Goal: Task Accomplishment & Management: Complete application form

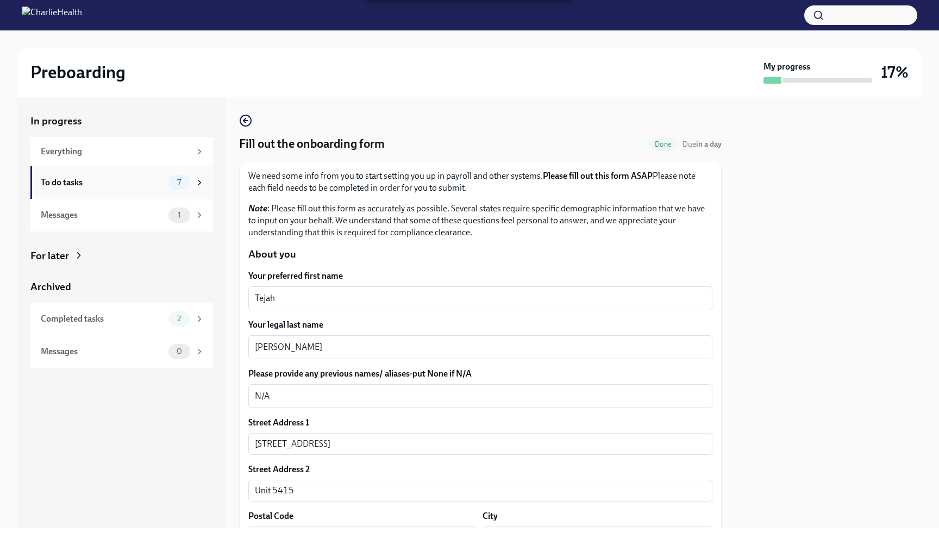
scroll to position [878, 0]
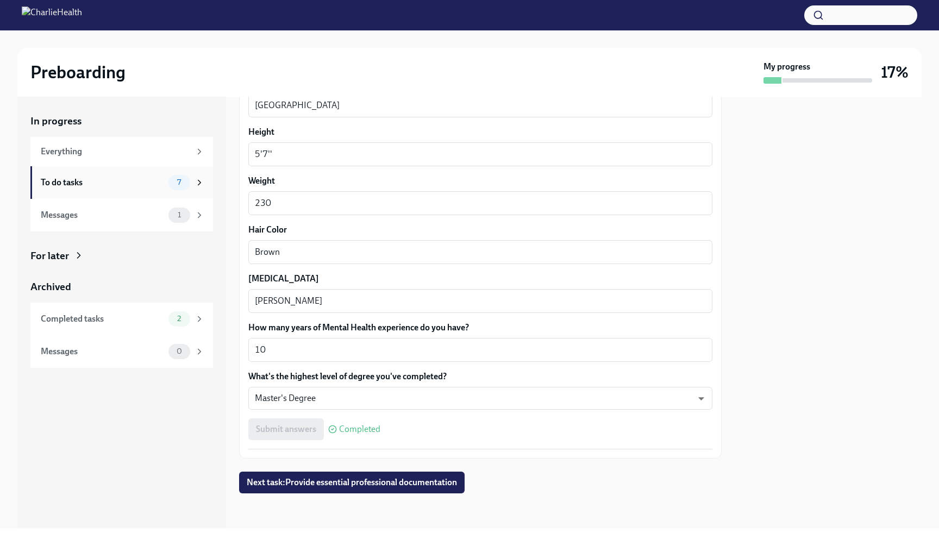
click at [101, 185] on div "To do tasks" at bounding box center [102, 183] width 123 height 12
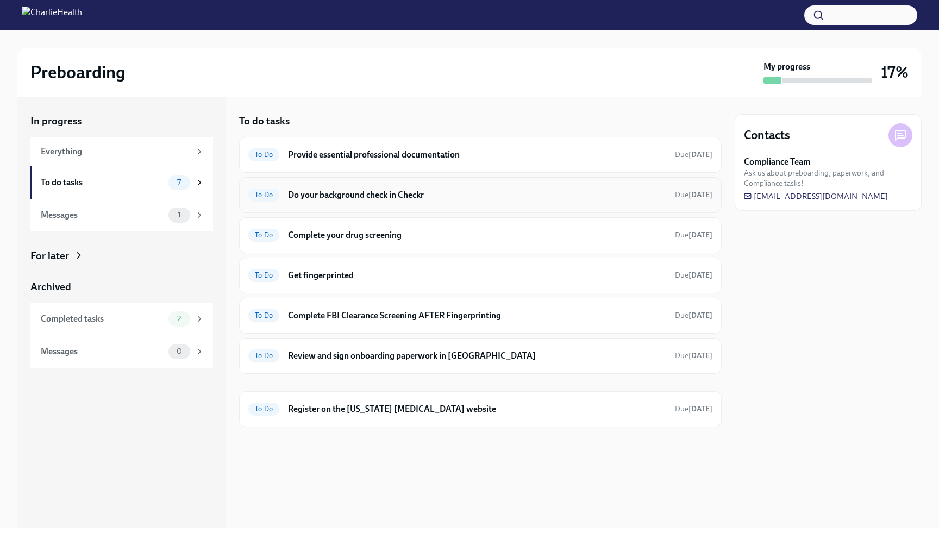
click at [340, 184] on div "To Do Do your background check in Checkr Due [DATE]" at bounding box center [480, 195] width 483 height 36
click at [345, 198] on h6 "Do your background check in Checkr" at bounding box center [477, 195] width 378 height 12
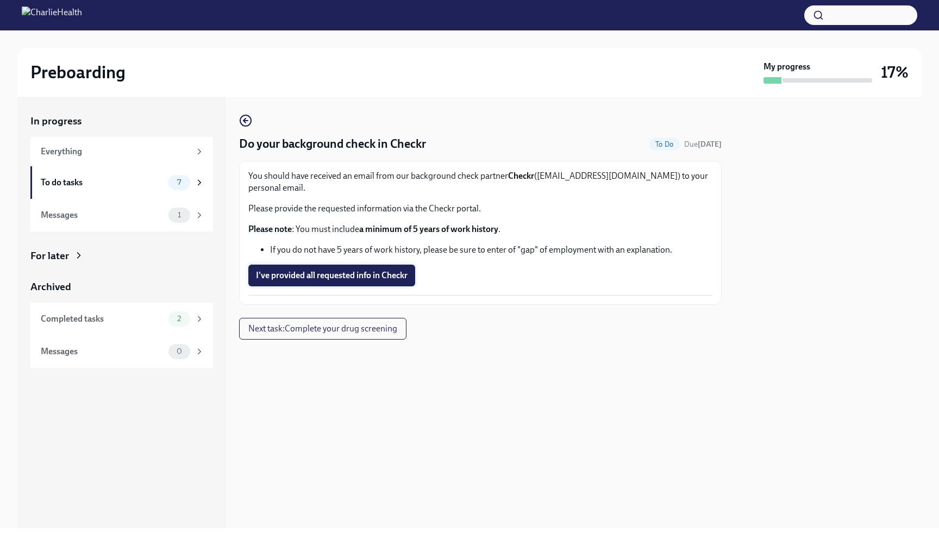
click at [340, 270] on span "I've provided all requested info in Checkr" at bounding box center [332, 275] width 152 height 11
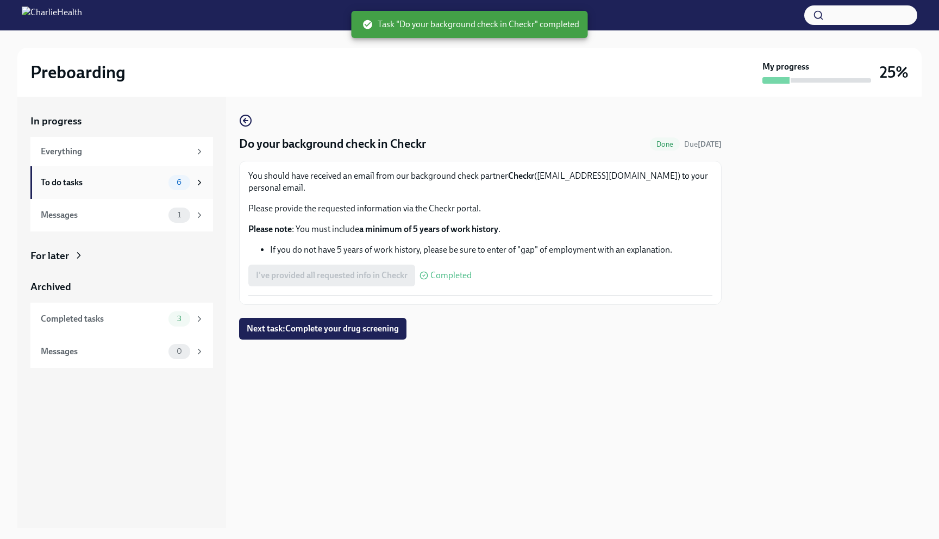
click at [117, 186] on div "To do tasks" at bounding box center [102, 183] width 123 height 12
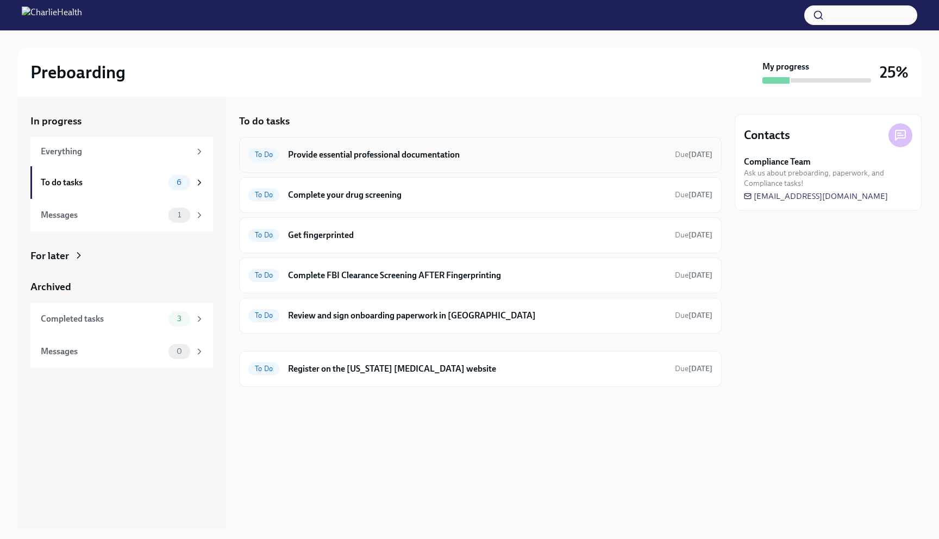
click at [377, 163] on div "To Do Provide essential professional documentation Due [DATE]" at bounding box center [480, 154] width 464 height 17
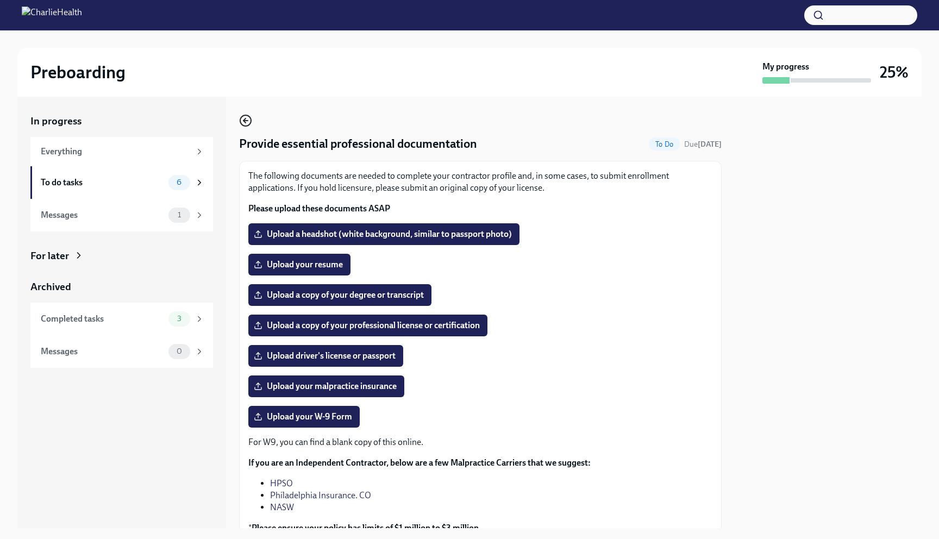
click at [244, 121] on icon "button" at bounding box center [245, 121] width 2 height 4
